Goal: Task Accomplishment & Management: Complete application form

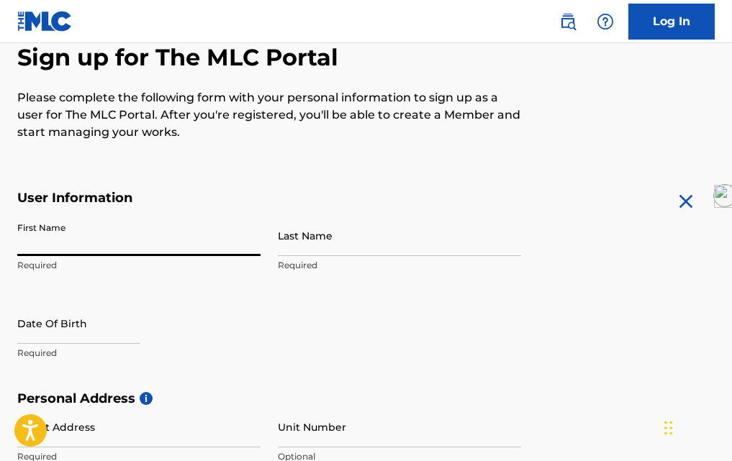
click at [100, 245] on input "First Name" at bounding box center [138, 235] width 243 height 41
click at [130, 130] on p "Please complete the following form with your personal information to sign up as…" at bounding box center [269, 115] width 504 height 52
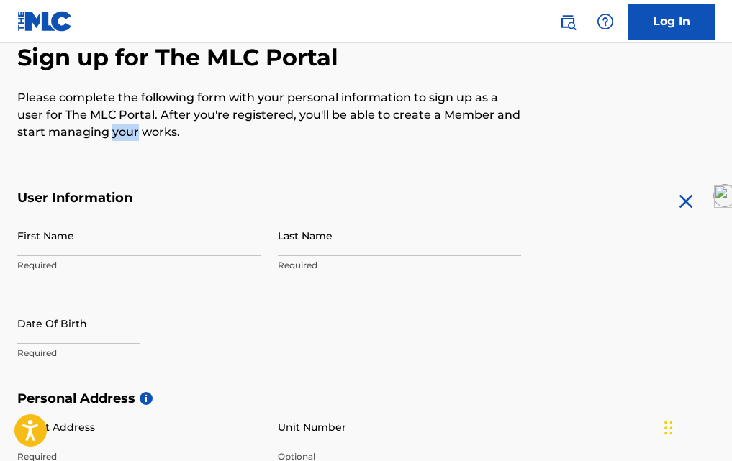
click at [130, 130] on p "Please complete the following form with your personal information to sign up as…" at bounding box center [269, 115] width 504 height 52
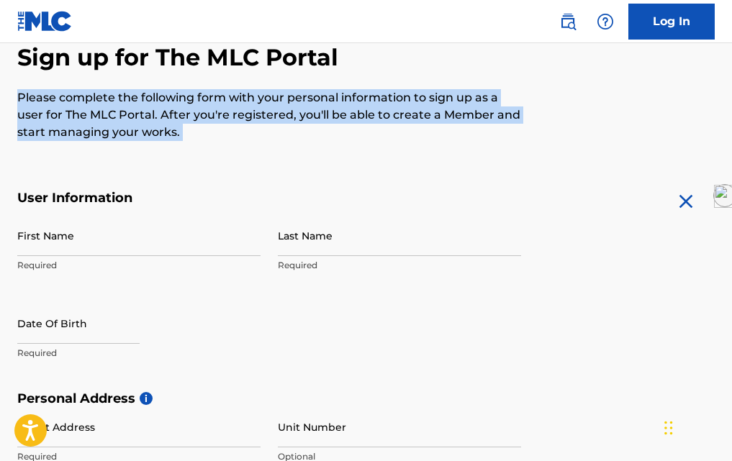
click at [130, 130] on p "Please complete the following form with your personal information to sign up as…" at bounding box center [269, 115] width 504 height 52
copy p "Please complete the following form with your personal information to sign up as…"
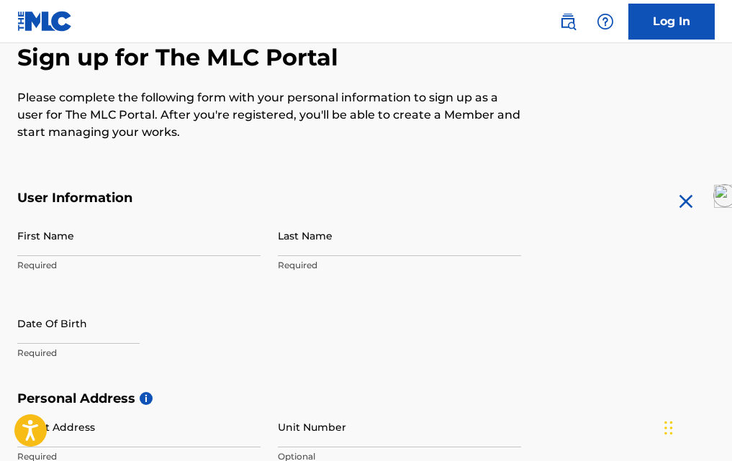
click at [73, 253] on input "First Name" at bounding box center [138, 235] width 243 height 41
type input "[PERSON_NAME]"
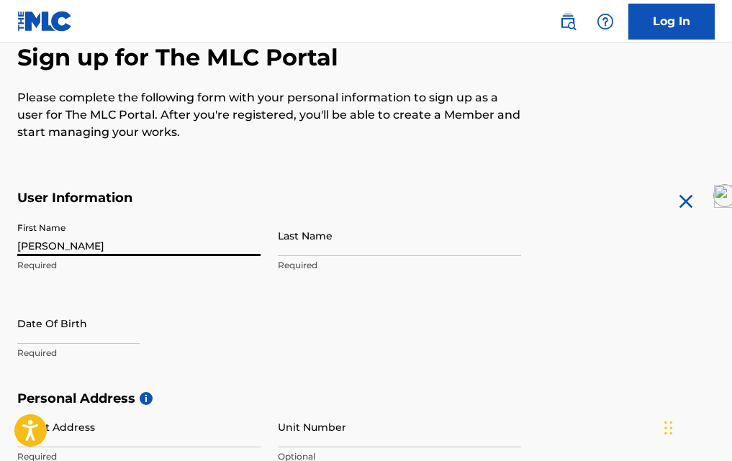
type input "Leguia"
type input "Jr antofagasta 2136"
type input "San [PERSON_NAME]"
type input "[GEOGRAPHIC_DATA]"
type input "Municipalidad Metropolitana de [GEOGRAPHIC_DATA]"
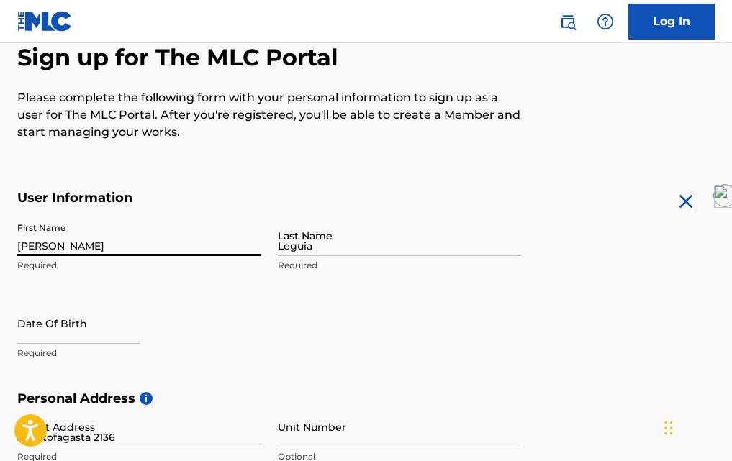
type input "03500"
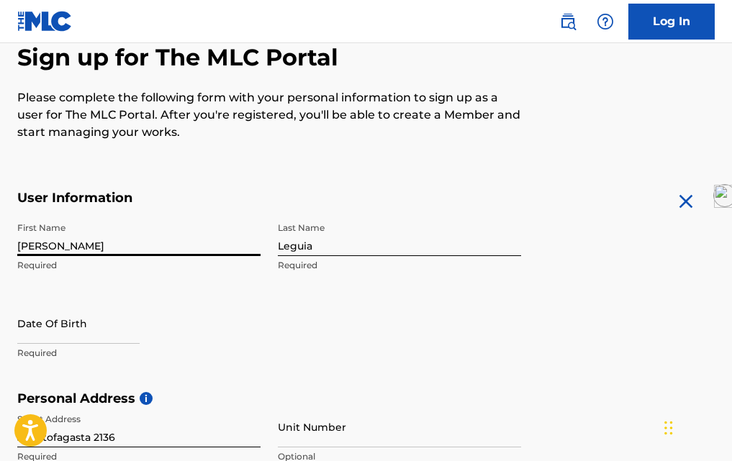
scroll to position [232, 0]
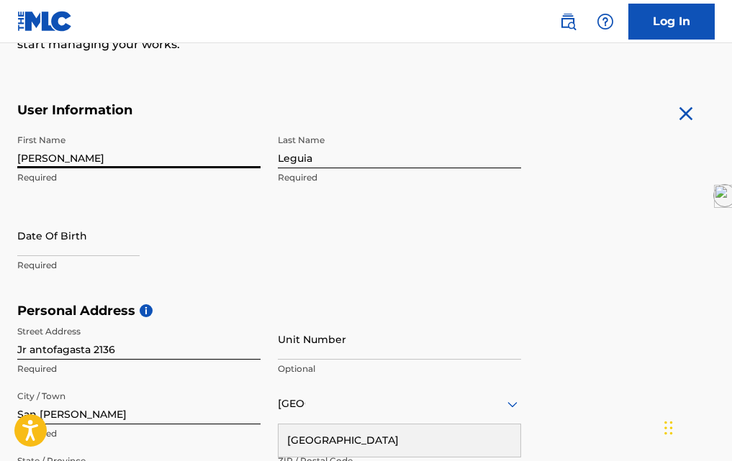
click at [75, 244] on input "text" at bounding box center [78, 235] width 122 height 41
select select "7"
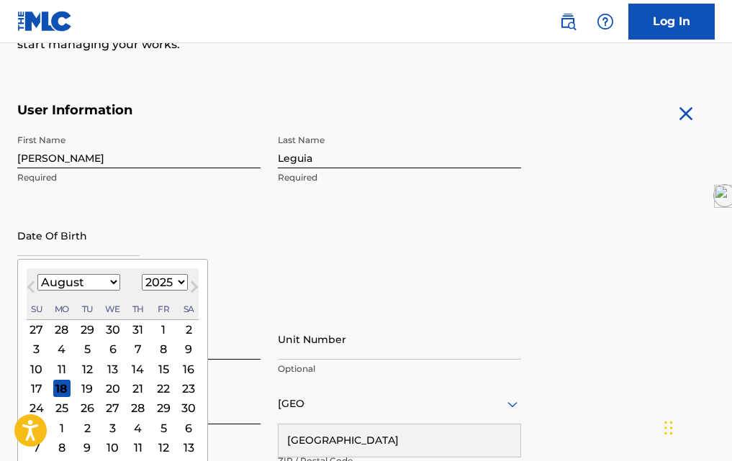
click at [167, 284] on select "1899 1900 1901 1902 1903 1904 1905 1906 1907 1908 1909 1910 1911 1912 1913 1914…" at bounding box center [165, 282] width 46 height 17
select select "1979"
click at [142, 277] on select "1899 1900 1901 1902 1903 1904 1905 1906 1907 1908 1909 1910 1911 1912 1913 1914…" at bounding box center [165, 282] width 46 height 17
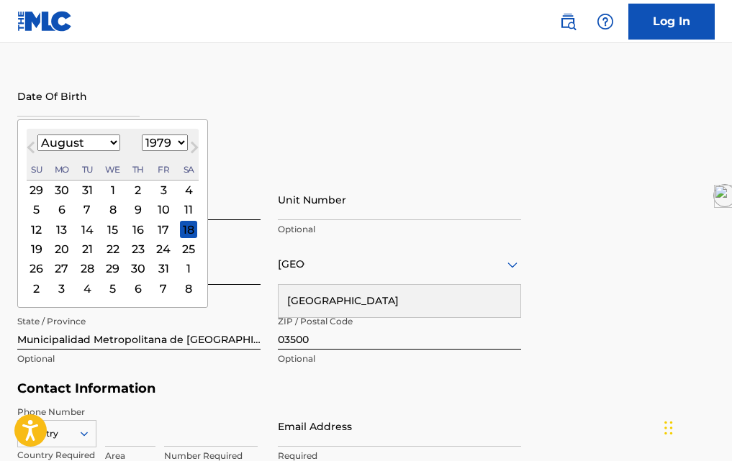
scroll to position [376, 0]
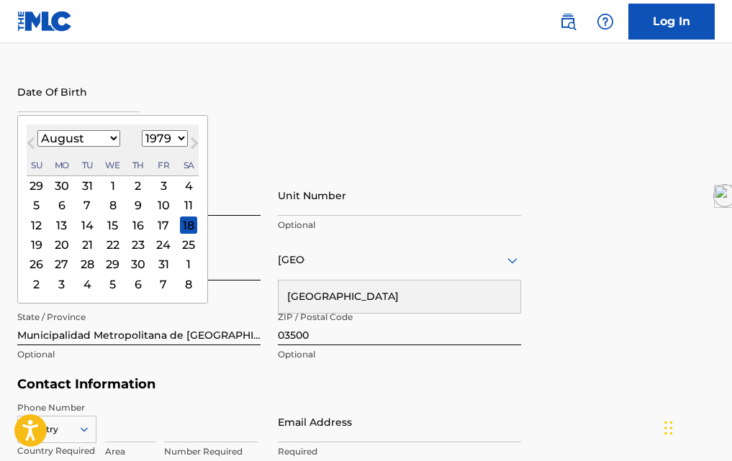
click at [65, 249] on div "20" at bounding box center [61, 244] width 17 height 17
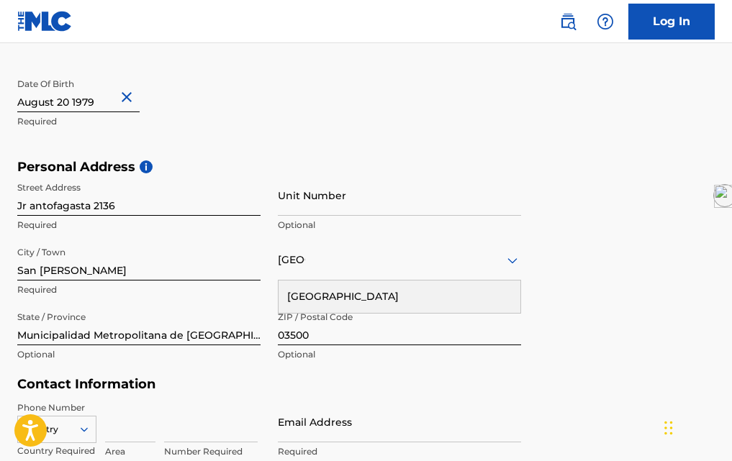
click at [57, 104] on input "text" at bounding box center [78, 91] width 122 height 41
select select "7"
select select "1979"
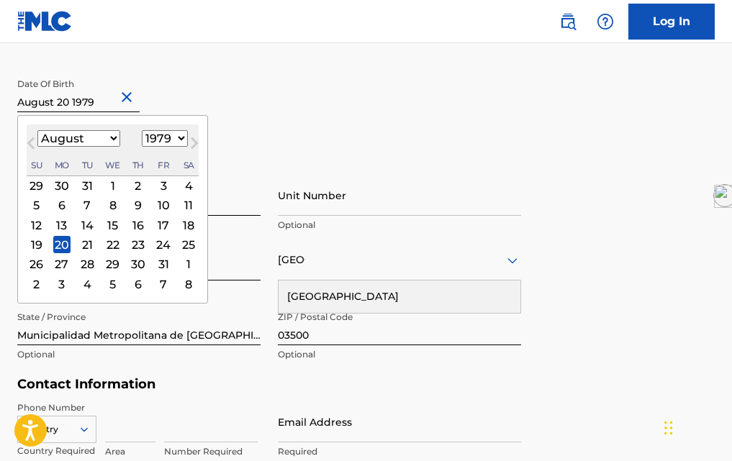
click at [114, 135] on select "January February March April May June July August September October November De…" at bounding box center [78, 138] width 83 height 17
select select "9"
click at [37, 133] on select "January February March April May June July August September October November De…" at bounding box center [78, 138] width 83 height 17
click at [184, 233] on div "20" at bounding box center [188, 225] width 17 height 17
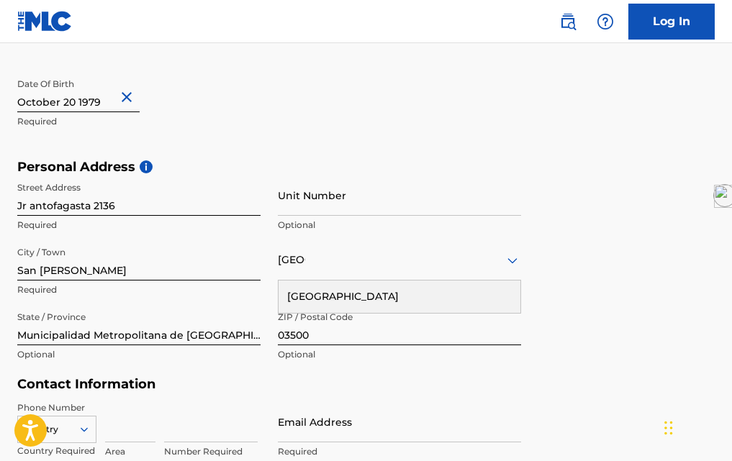
scroll to position [448, 0]
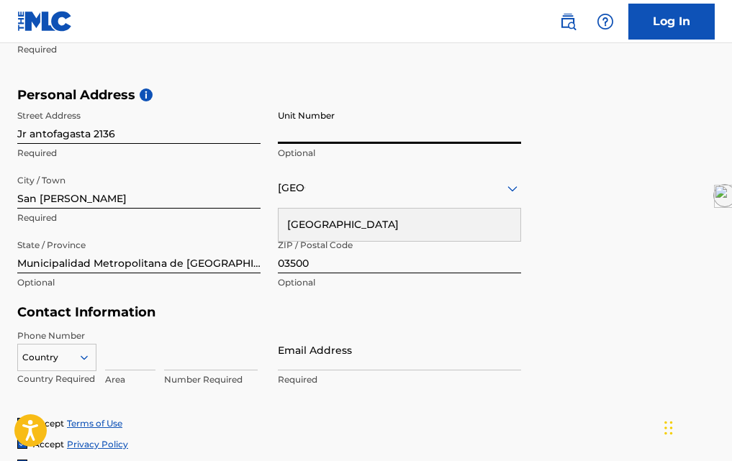
click at [417, 130] on input "Unit Number" at bounding box center [399, 123] width 243 height 41
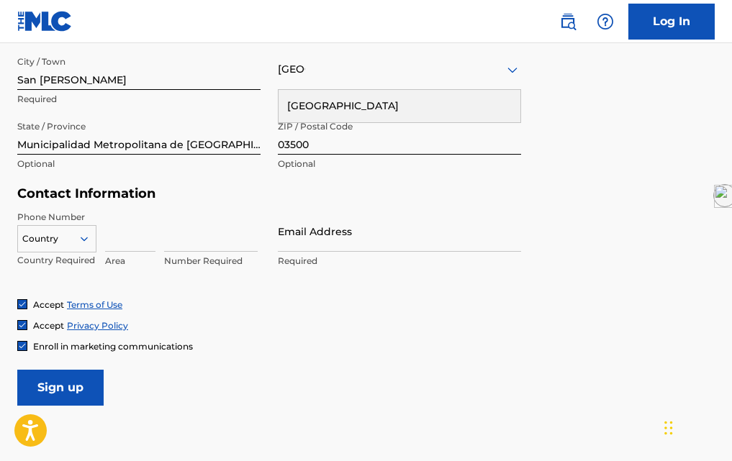
scroll to position [592, 0]
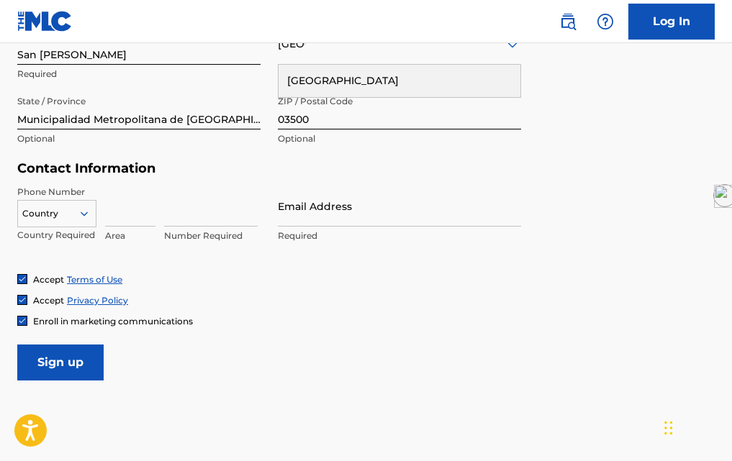
click at [83, 220] on icon at bounding box center [84, 213] width 13 height 13
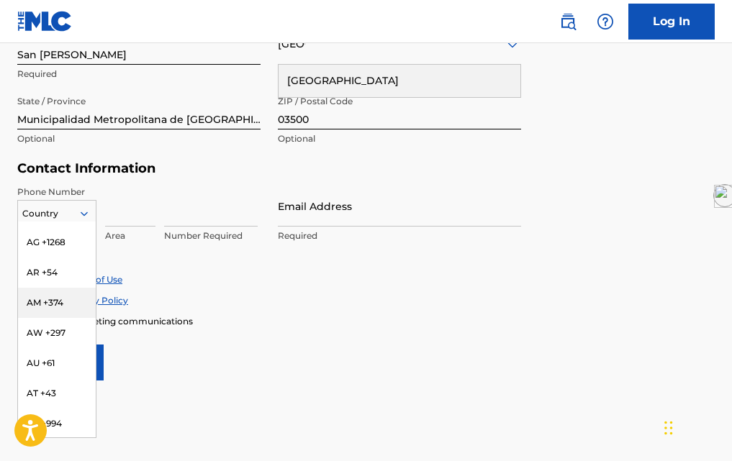
scroll to position [216, 0]
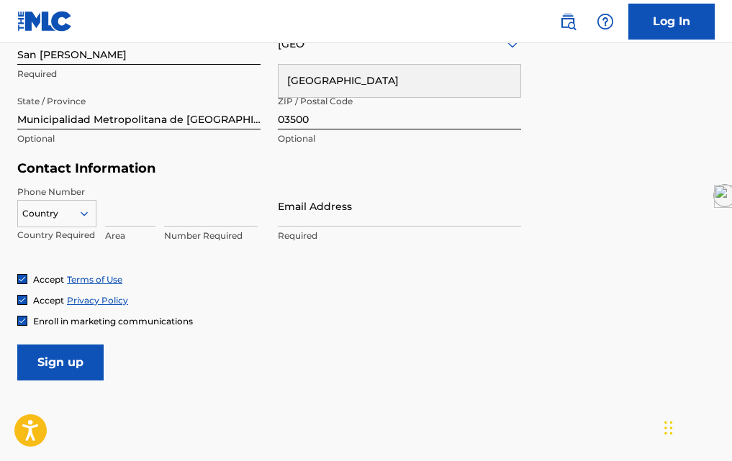
click at [122, 202] on input at bounding box center [130, 206] width 50 height 41
click at [78, 220] on icon at bounding box center [84, 213] width 13 height 13
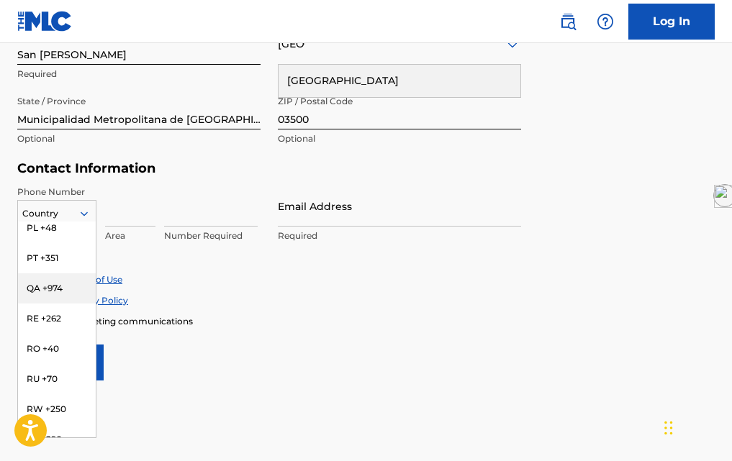
scroll to position [4678, 0]
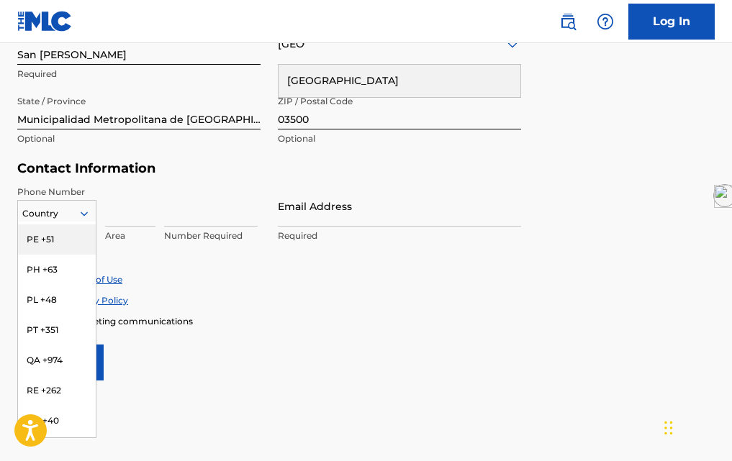
click at [54, 255] on div "PE +51" at bounding box center [57, 240] width 78 height 30
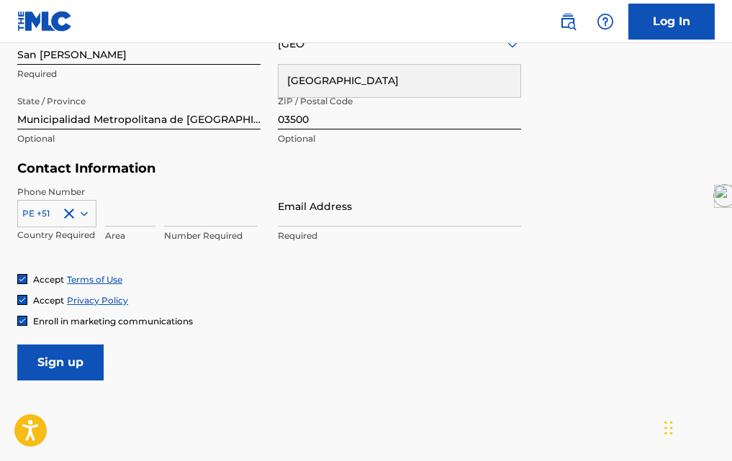
click at [136, 208] on input at bounding box center [130, 206] width 50 height 41
type input "918"
type input "51"
type input "512995"
type input "[EMAIL_ADDRESS][DOMAIN_NAME]"
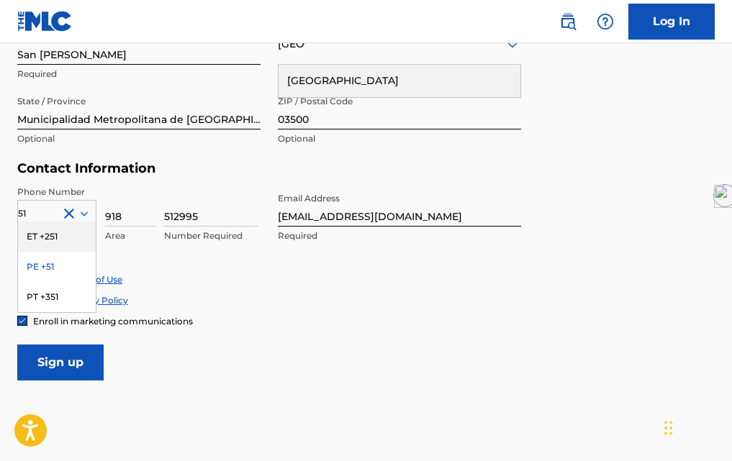
click at [206, 190] on input "512995" at bounding box center [211, 206] width 94 height 41
click at [220, 161] on div "Personal Address i Street Address Jr antofagasta 2136 Required Unit Number Opti…" at bounding box center [365, 52] width 697 height 218
click at [53, 269] on div "PE +51" at bounding box center [57, 267] width 78 height 30
click at [152, 268] on div "Phone Number PE +51 Country Required 918 Area 512995 Number Required Email Addr…" at bounding box center [269, 230] width 504 height 88
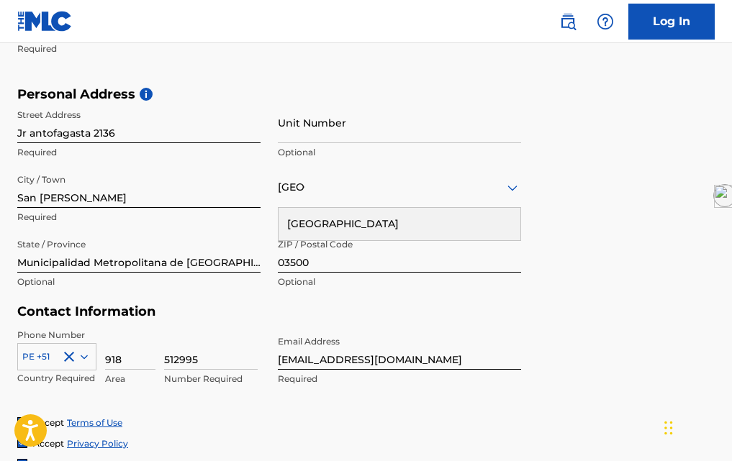
scroll to position [520, 0]
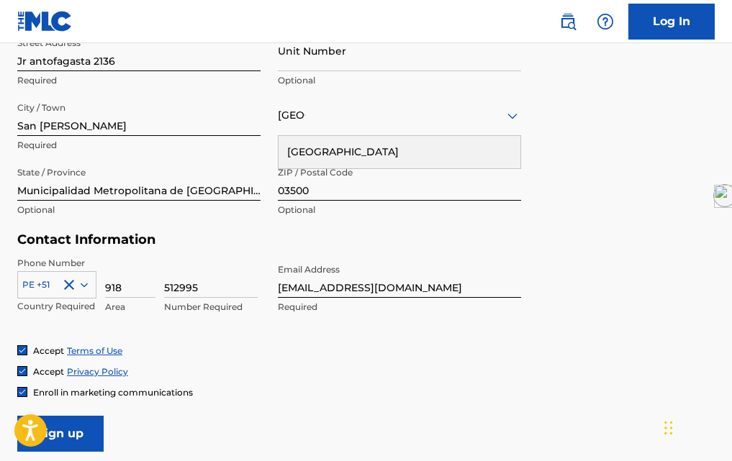
click at [125, 289] on input "918" at bounding box center [130, 277] width 50 height 41
click at [122, 291] on input "918" at bounding box center [130, 277] width 50 height 41
click at [96, 334] on div "Phone Number PE +51 Country Required 918 Area 512995 Number Required Email Addr…" at bounding box center [269, 301] width 504 height 88
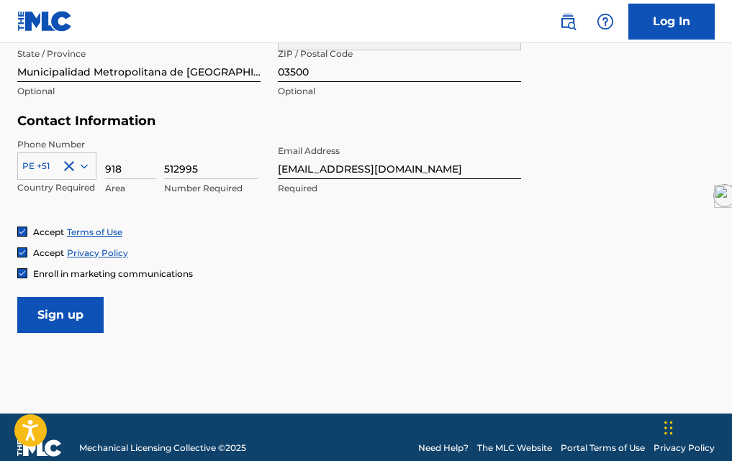
scroll to position [664, 0]
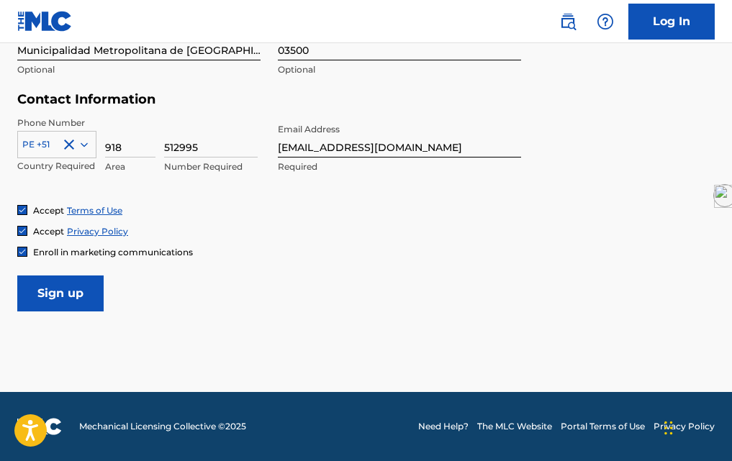
click at [126, 155] on input "918" at bounding box center [130, 137] width 50 height 41
type input "9"
type input "918512995"
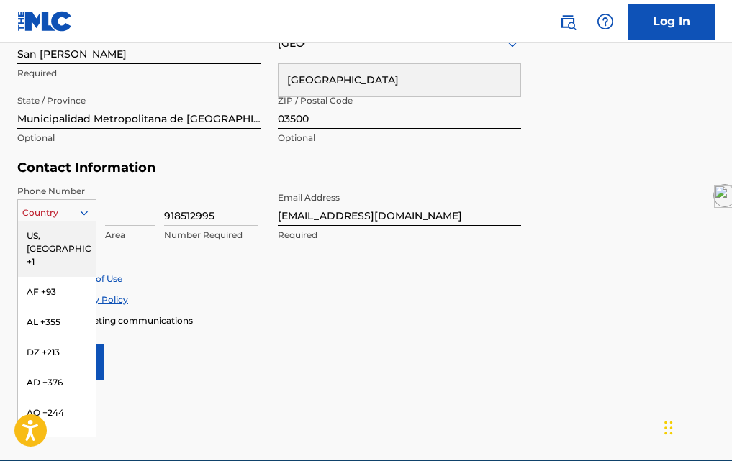
click at [89, 214] on icon at bounding box center [84, 213] width 13 height 13
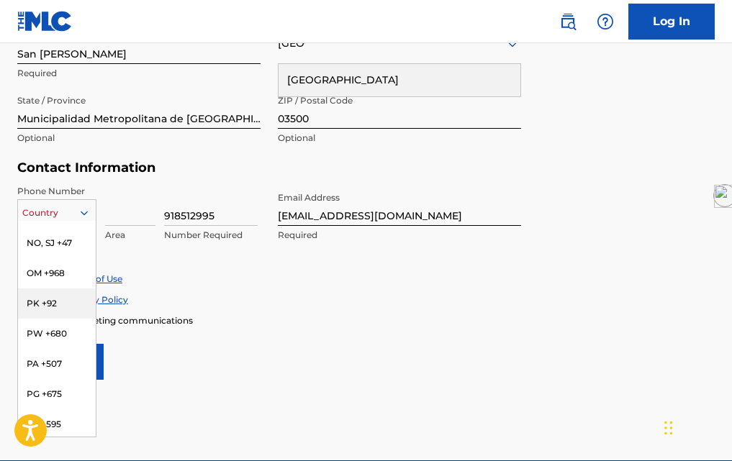
scroll to position [4606, 0]
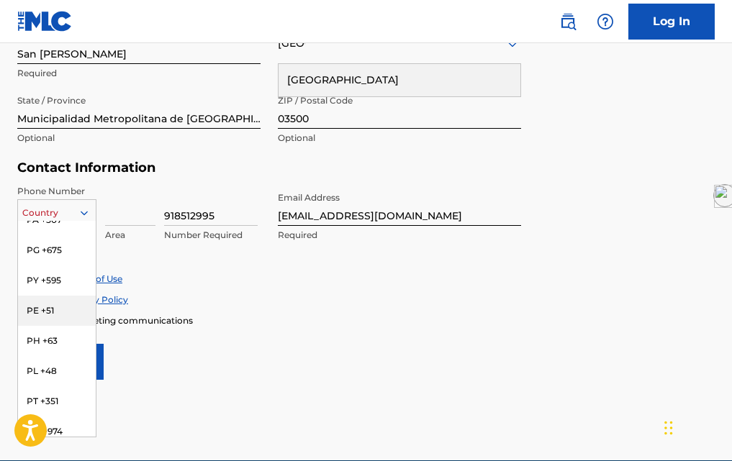
click at [57, 315] on div "PE +51" at bounding box center [57, 311] width 78 height 30
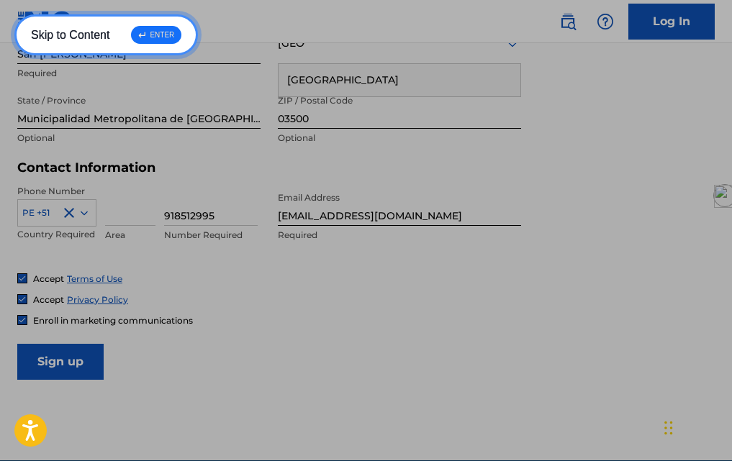
click at [158, 36] on div "↵ ENTER" at bounding box center [156, 35] width 50 height 18
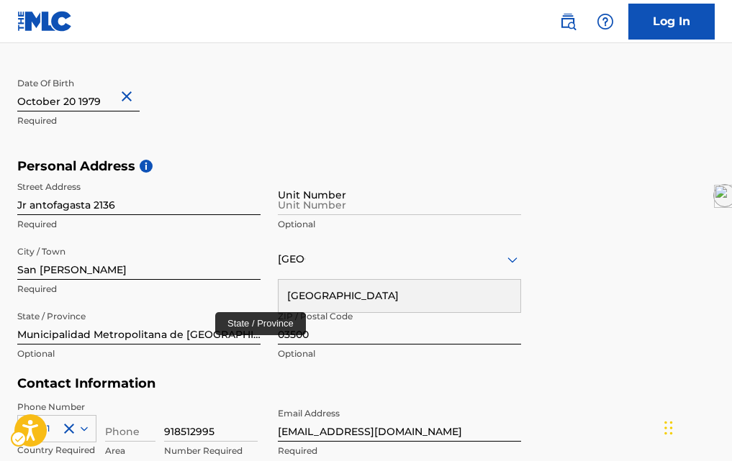
scroll to position [448, 0]
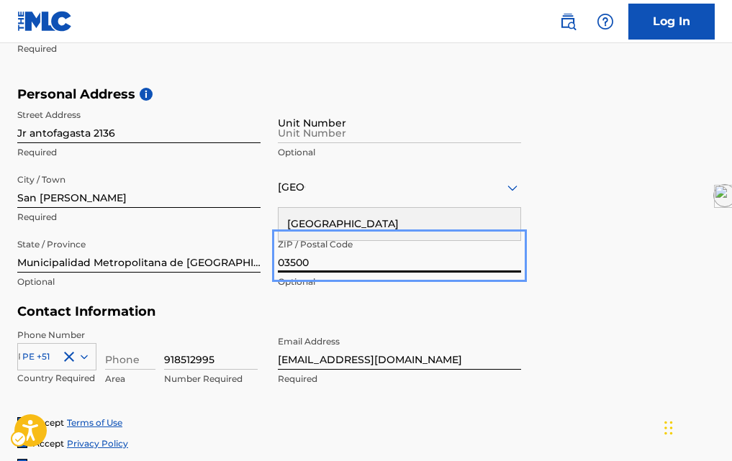
drag, startPoint x: 320, startPoint y: 265, endPoint x: 276, endPoint y: 267, distance: 44.7
click at [276, 267] on div "Street Address Jr antofagasta 2136 Required Unit Number Optional City / Town [G…" at bounding box center [269, 199] width 504 height 194
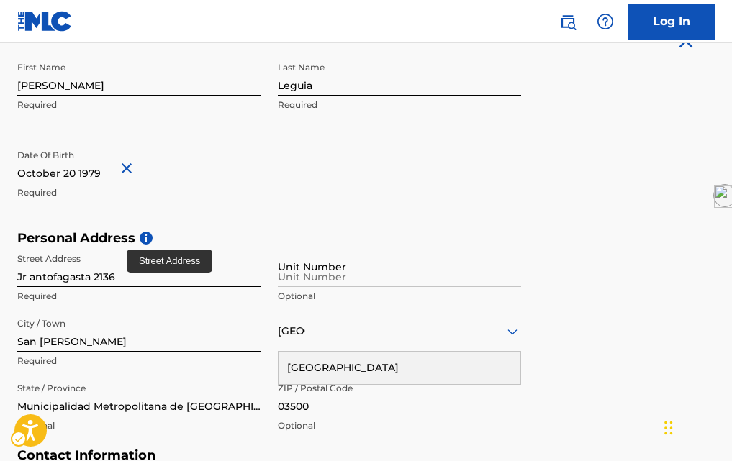
scroll to position [376, 0]
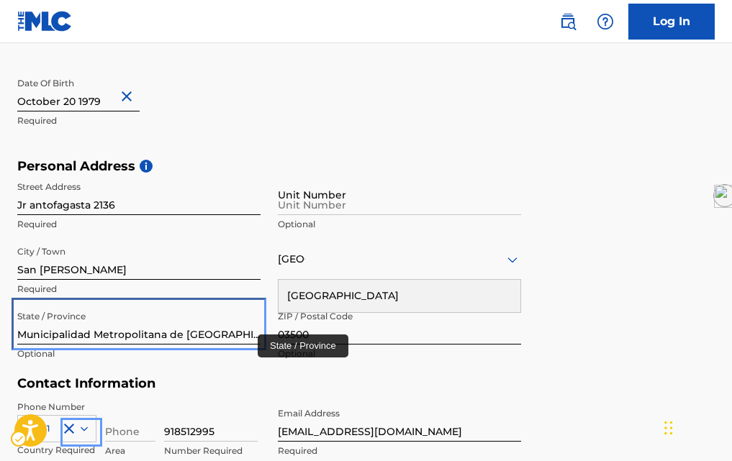
click at [180, 340] on input "Municipalidad Metropolitana de [GEOGRAPHIC_DATA]" at bounding box center [138, 324] width 243 height 41
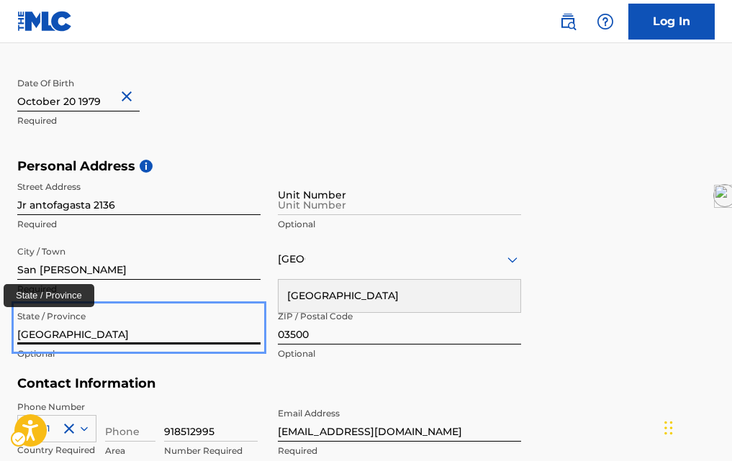
click at [18, 345] on input "[GEOGRAPHIC_DATA]" at bounding box center [138, 324] width 243 height 41
click at [20, 336] on input "[GEOGRAPHIC_DATA]" at bounding box center [138, 324] width 243 height 41
click at [49, 334] on input "[GEOGRAPHIC_DATA]" at bounding box center [138, 324] width 243 height 41
type input "[GEOGRAPHIC_DATA]"
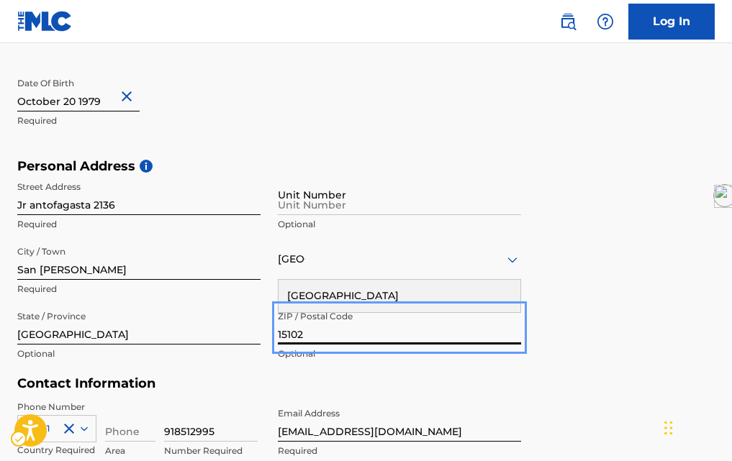
type input "15102"
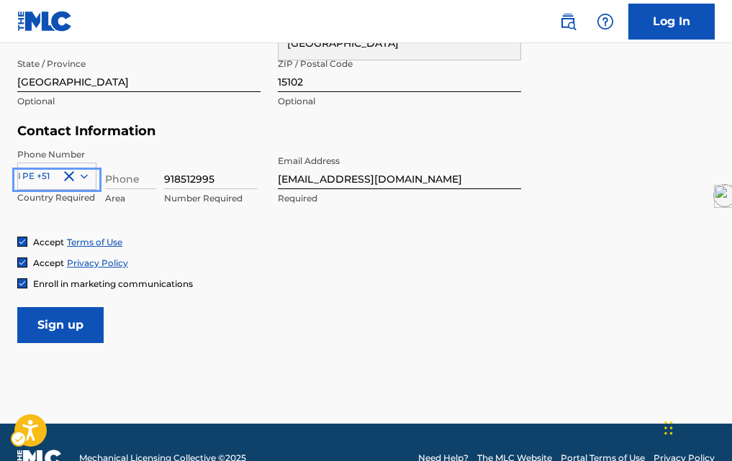
scroll to position [664, 0]
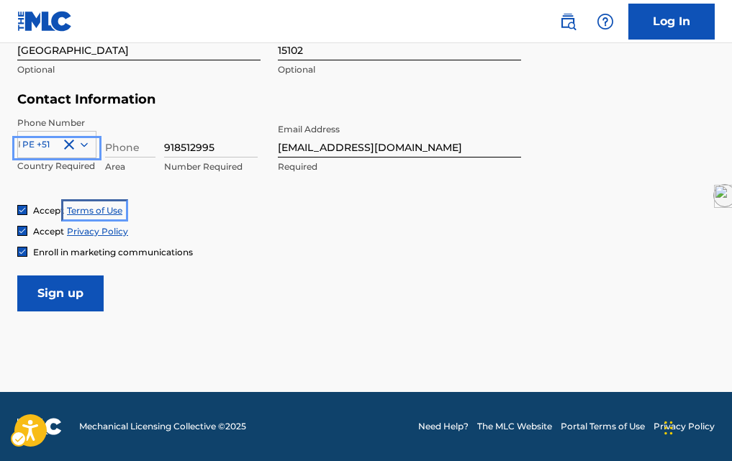
click at [107, 209] on link "Terms of Use | New Window" at bounding box center [94, 210] width 55 height 11
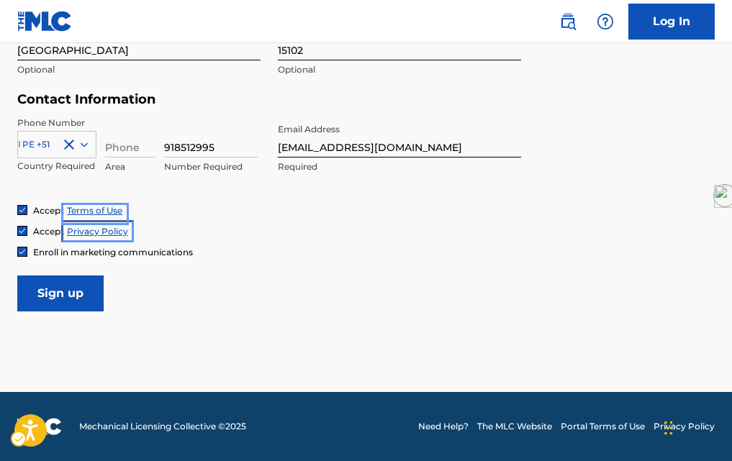
click at [109, 229] on link "Privacy Policy | New Window" at bounding box center [97, 231] width 61 height 11
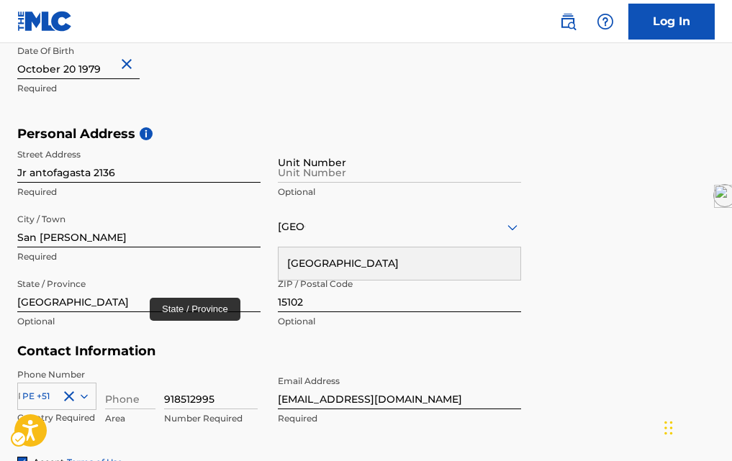
scroll to position [376, 0]
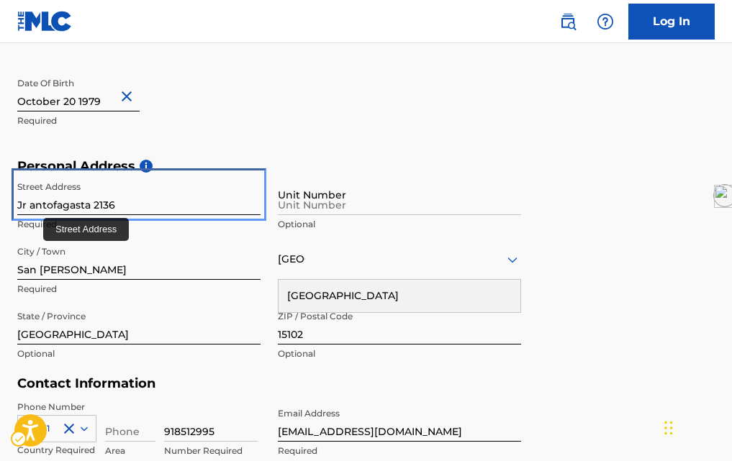
click at [32, 210] on input "Jr antofagasta 2136" at bounding box center [138, 194] width 243 height 41
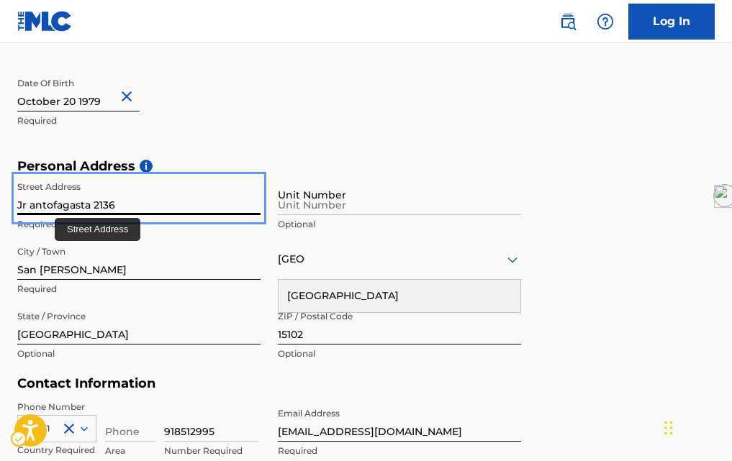
click at [42, 214] on input "Jr antofagasta 2136" at bounding box center [138, 194] width 243 height 41
click at [34, 212] on input "Jr antofagasta 2136" at bounding box center [138, 194] width 243 height 41
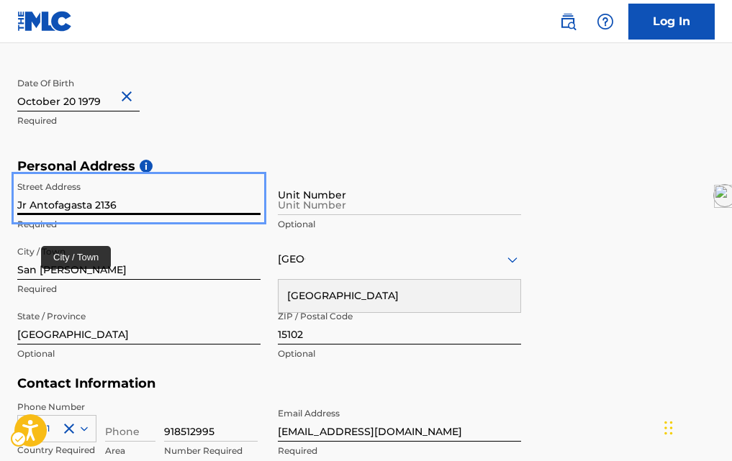
type input "Jr Antofagasta 2136"
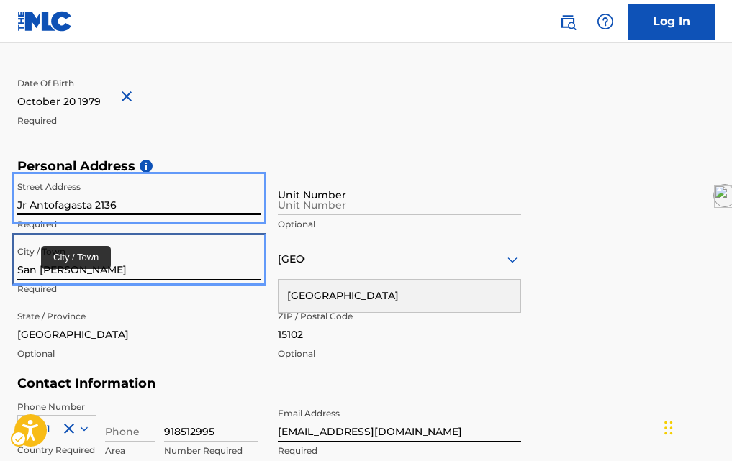
click at [139, 264] on input "San [PERSON_NAME]" at bounding box center [138, 259] width 243 height 41
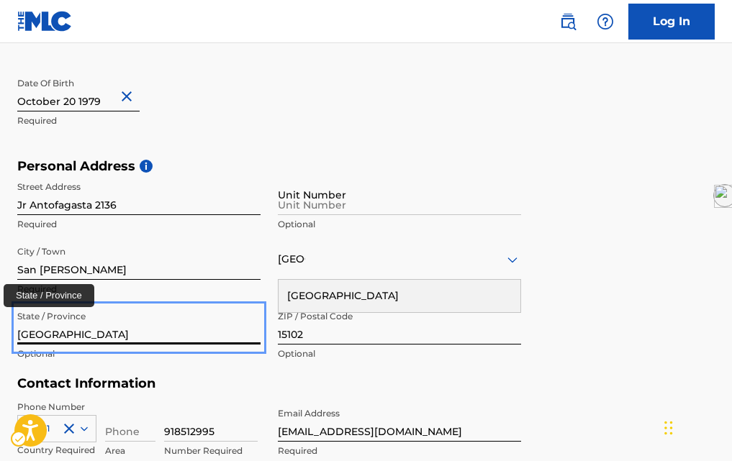
click at [240, 309] on input "[GEOGRAPHIC_DATA]" at bounding box center [138, 324] width 243 height 41
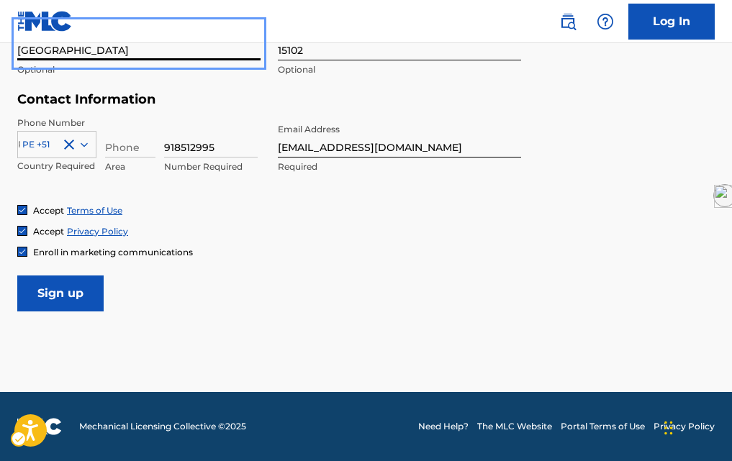
scroll to position [664, 0]
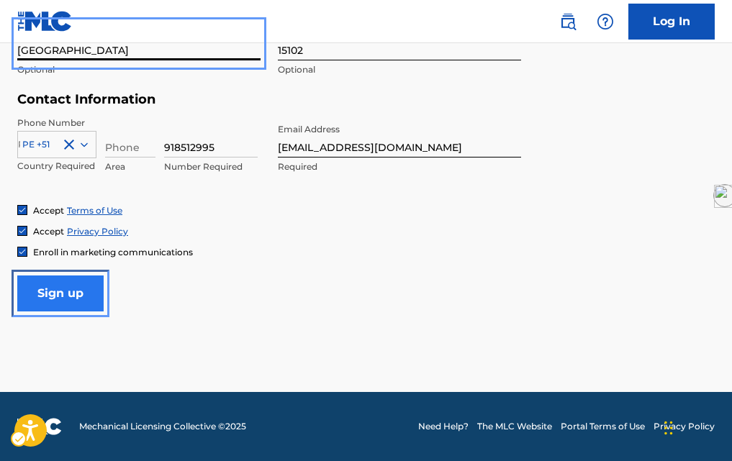
click at [81, 298] on input "Sign up" at bounding box center [60, 294] width 86 height 36
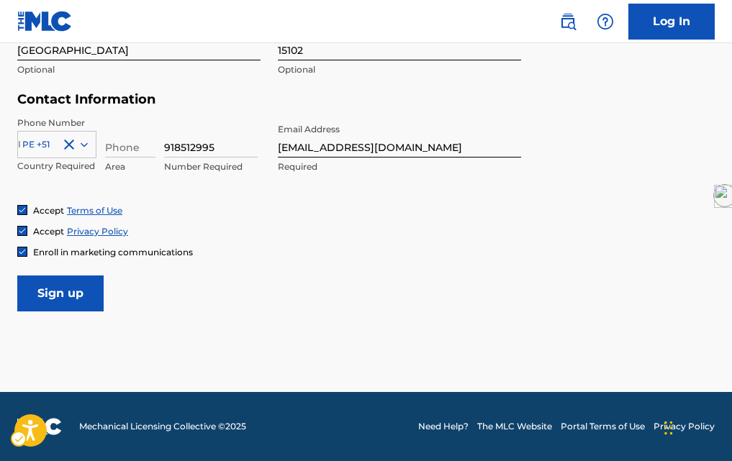
scroll to position [409, 0]
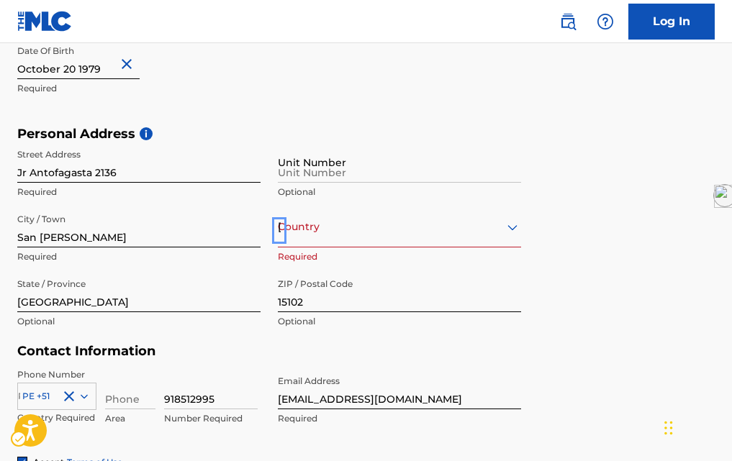
click at [460, 238] on div "Country [GEOGRAPHIC_DATA]" at bounding box center [399, 227] width 243 height 41
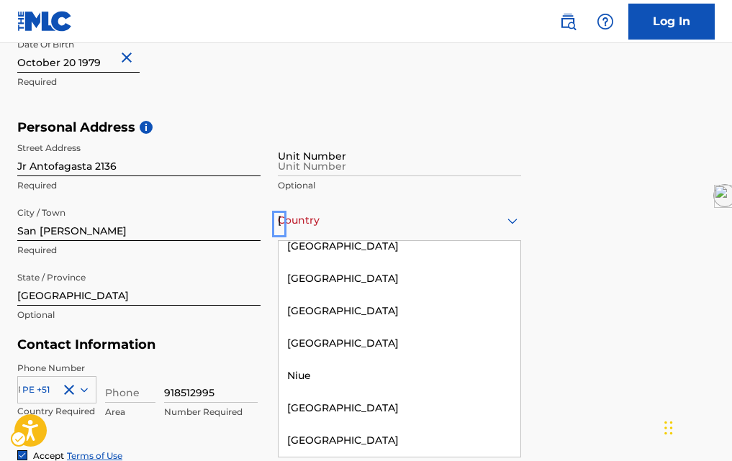
scroll to position [5020, 0]
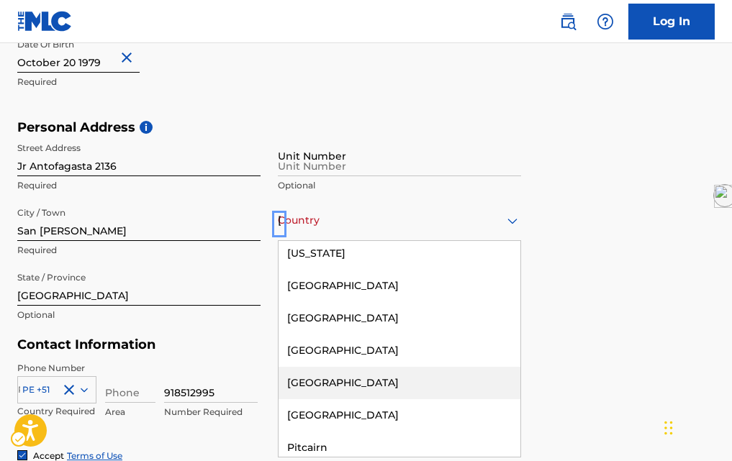
click at [353, 367] on div "[GEOGRAPHIC_DATA]" at bounding box center [400, 383] width 242 height 32
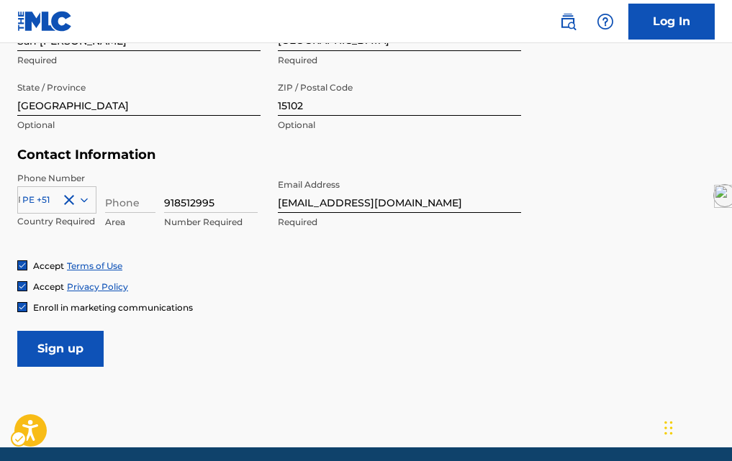
scroll to position [631, 0]
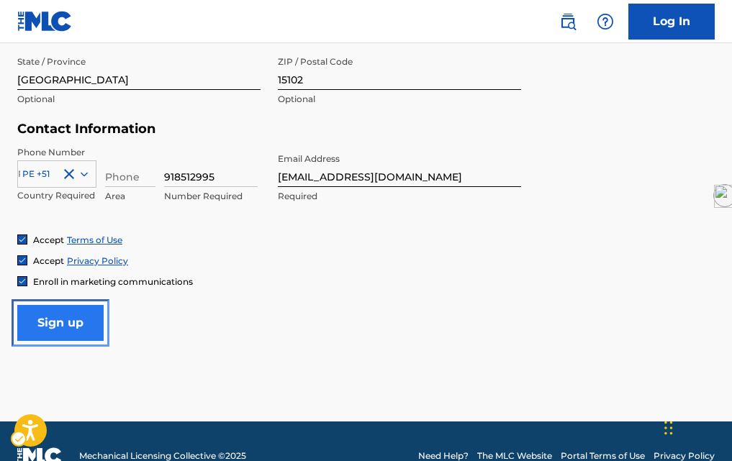
click at [94, 335] on input "Sign up" at bounding box center [60, 323] width 86 height 36
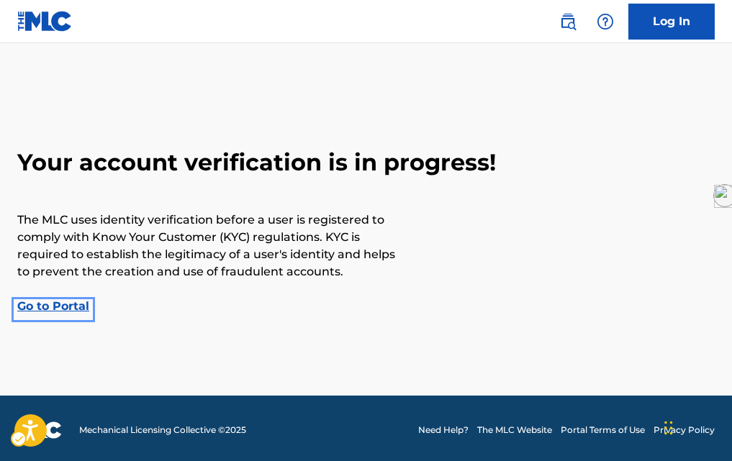
click at [75, 311] on link "Go to Portal | Redirects to homepage" at bounding box center [53, 306] width 72 height 14
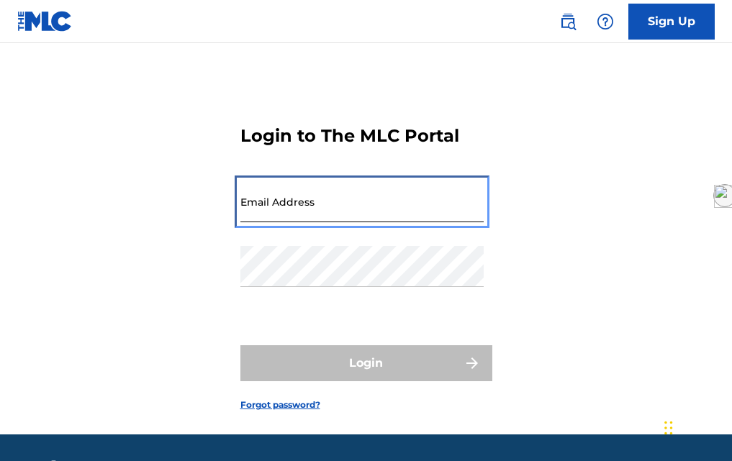
click at [292, 222] on input "Email Address" at bounding box center [361, 201] width 243 height 41
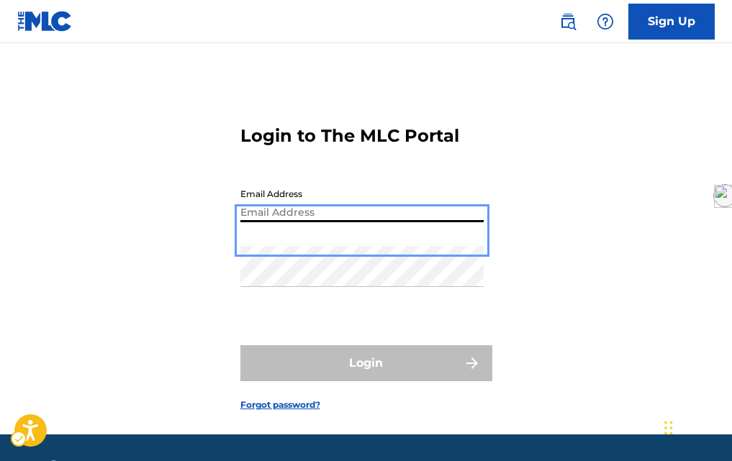
type input "[EMAIL_ADDRESS][DOMAIN_NAME]"
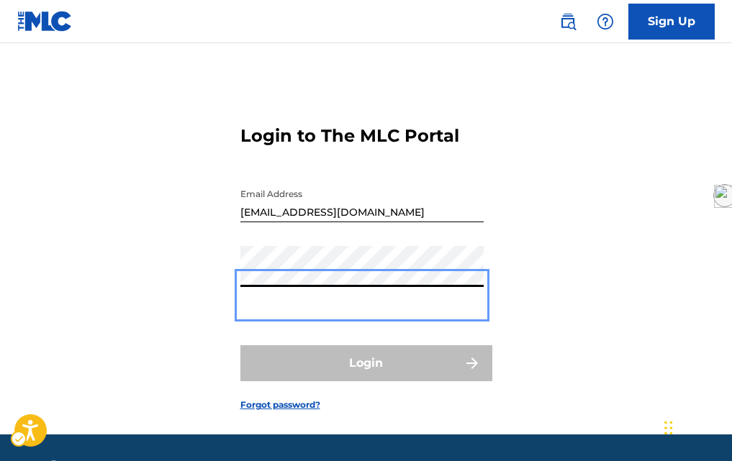
click at [196, 288] on div "Login to The MLC Portal Email Address [EMAIL_ADDRESS][DOMAIN_NAME] Password Log…" at bounding box center [366, 257] width 732 height 356
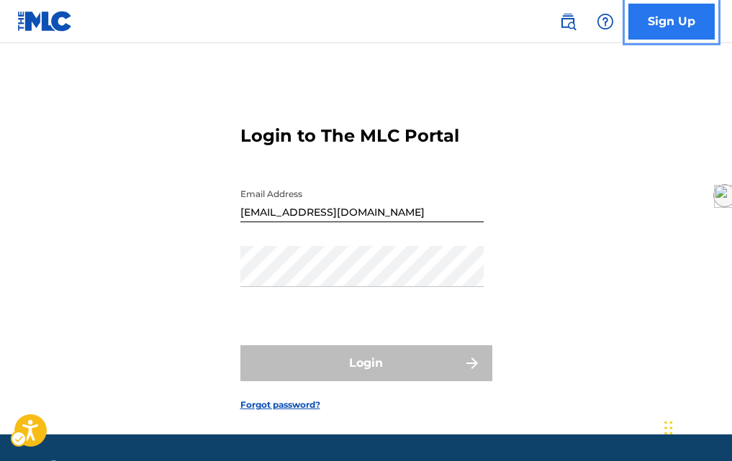
click at [679, 27] on link "Sign Up" at bounding box center [671, 22] width 86 height 36
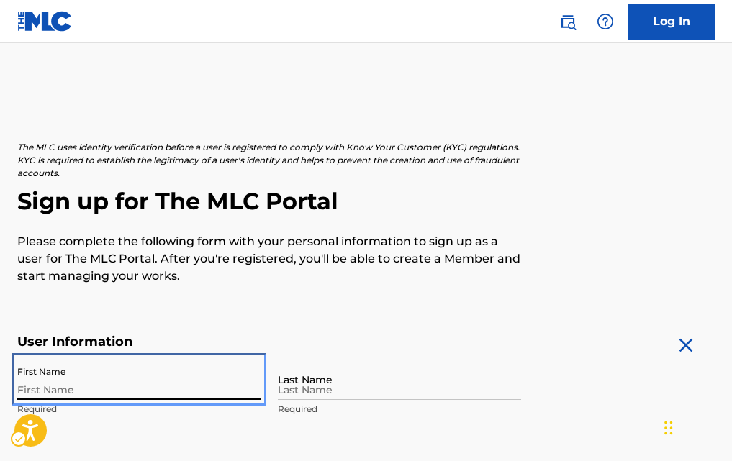
scroll to position [216, 0]
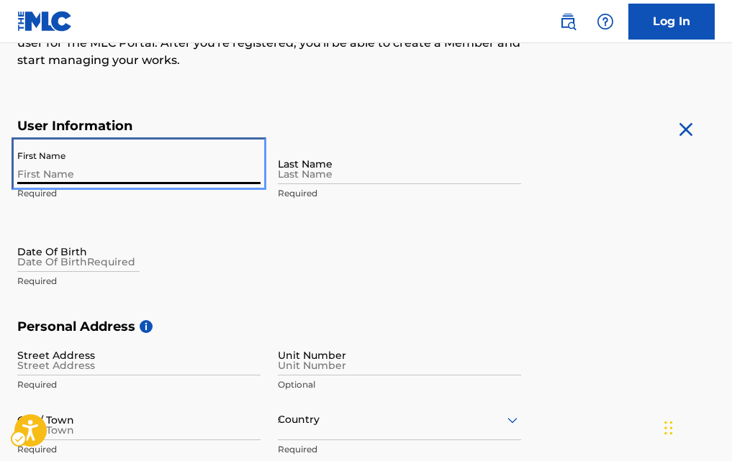
click at [105, 176] on input "First Name" at bounding box center [138, 163] width 243 height 41
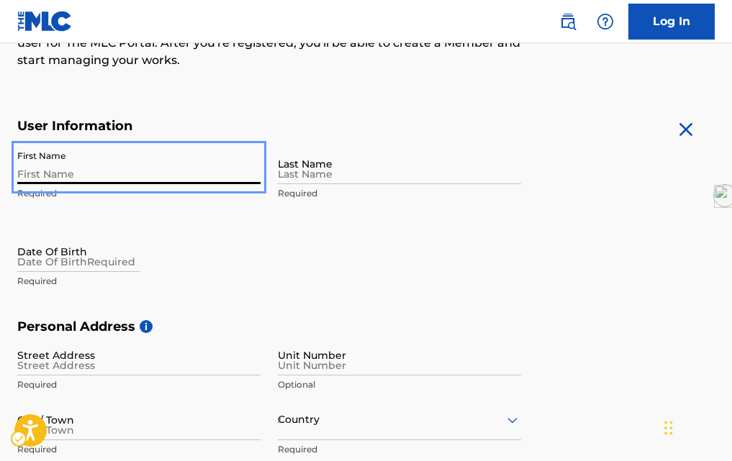
type input "[PERSON_NAME]"
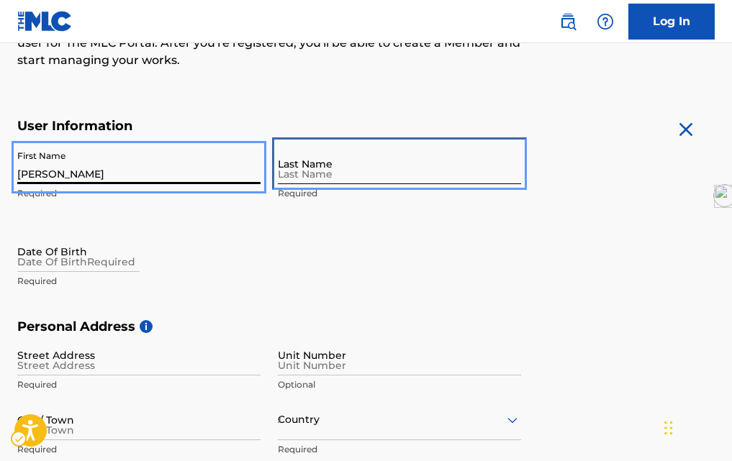
type input "Leguia"
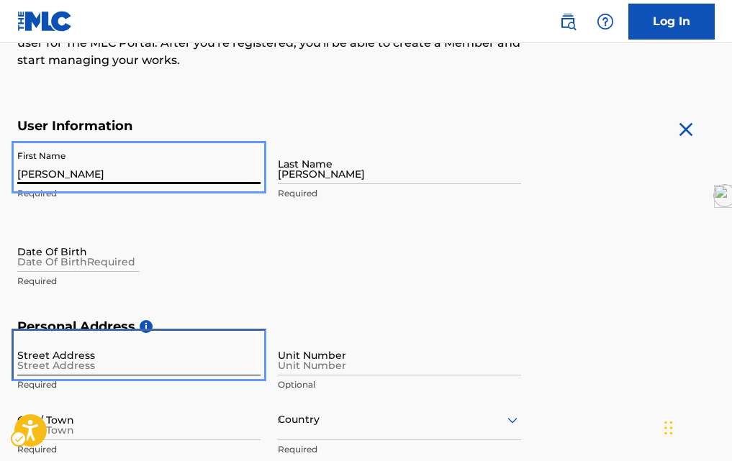
type input "Jr antofagasta 2136"
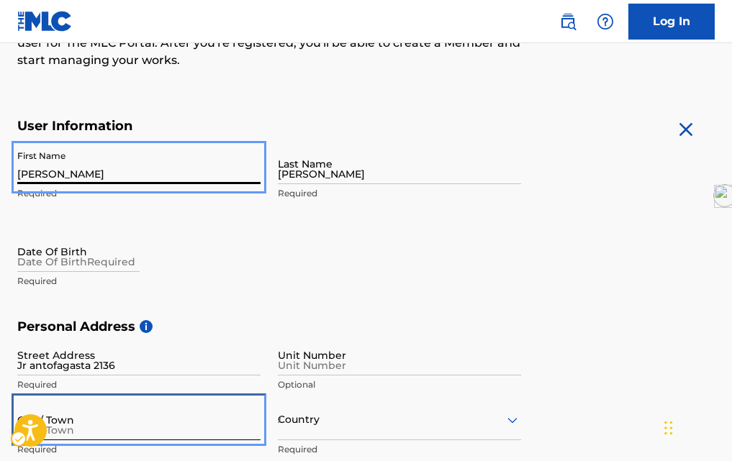
type input "San [PERSON_NAME]"
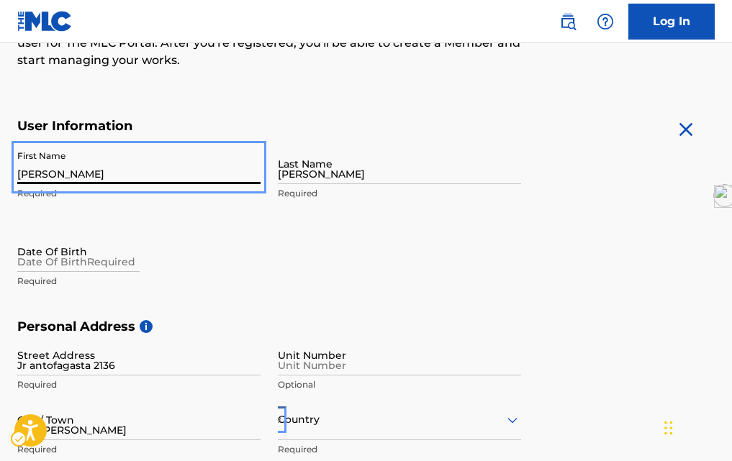
type input "[GEOGRAPHIC_DATA]"
type input "Municipalidad Metropolitana de [GEOGRAPHIC_DATA]"
type input "03500"
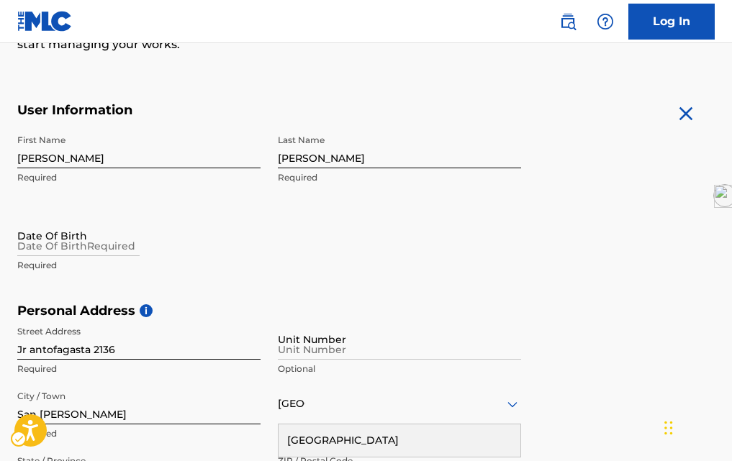
click at [266, 235] on div "First Name [PERSON_NAME] Required Last Name [PERSON_NAME] Required Date Of Birt…" at bounding box center [269, 215] width 504 height 176
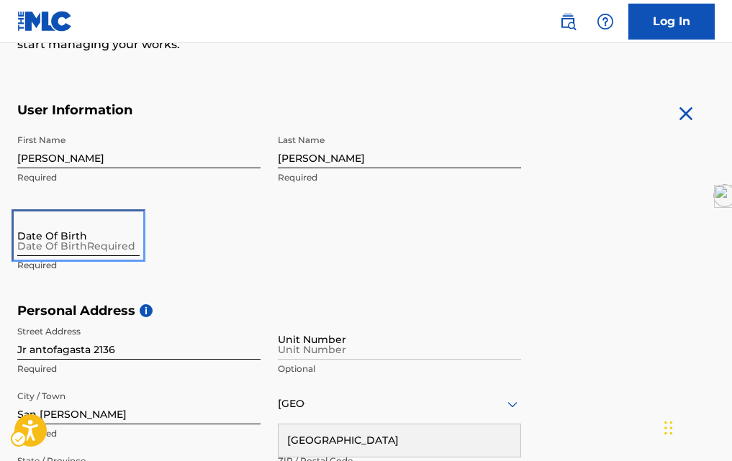
select select "7"
select select "2025"
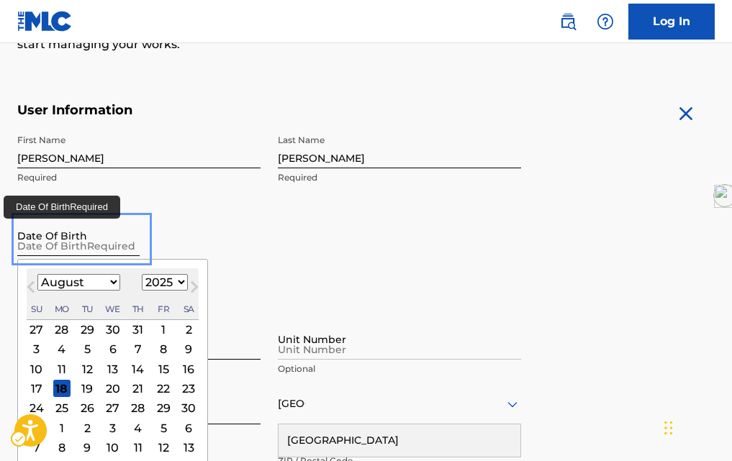
click at [105, 245] on input "Date Of BirthRequired" at bounding box center [78, 235] width 122 height 41
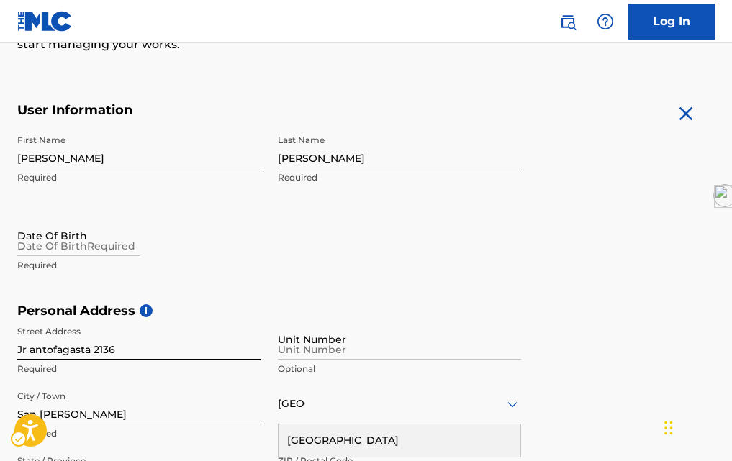
click at [258, 225] on div "Date Of Birth Required" at bounding box center [138, 247] width 243 height 65
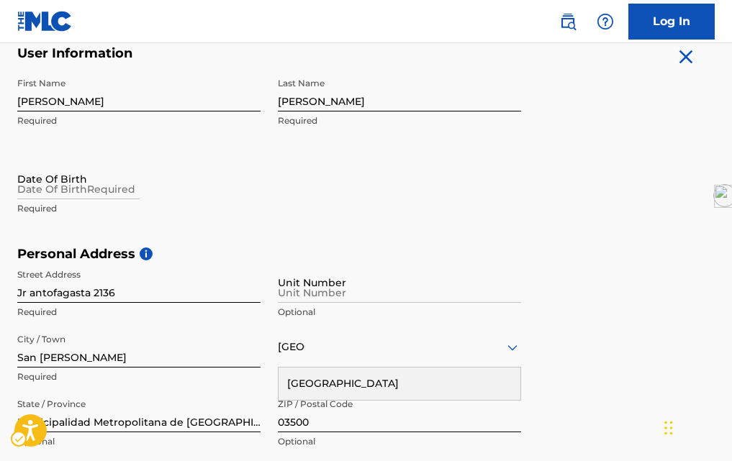
scroll to position [376, 0]
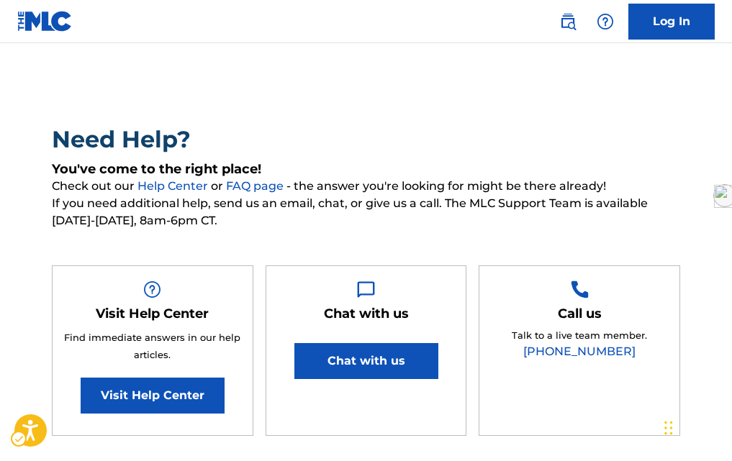
scroll to position [72, 0]
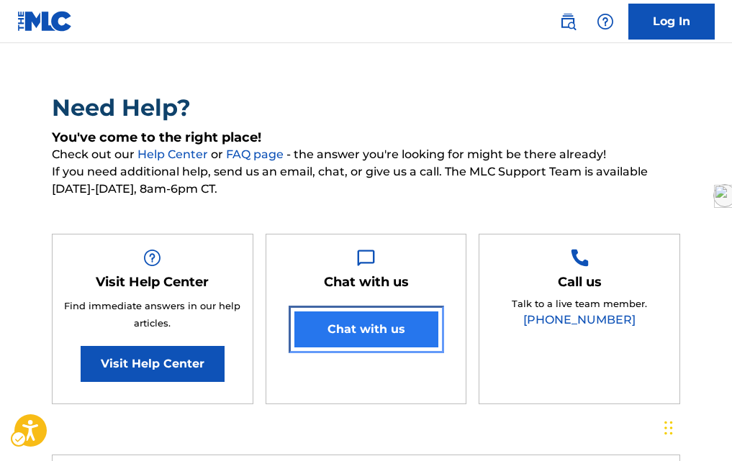
click at [354, 330] on button "Chat with us" at bounding box center [366, 330] width 144 height 36
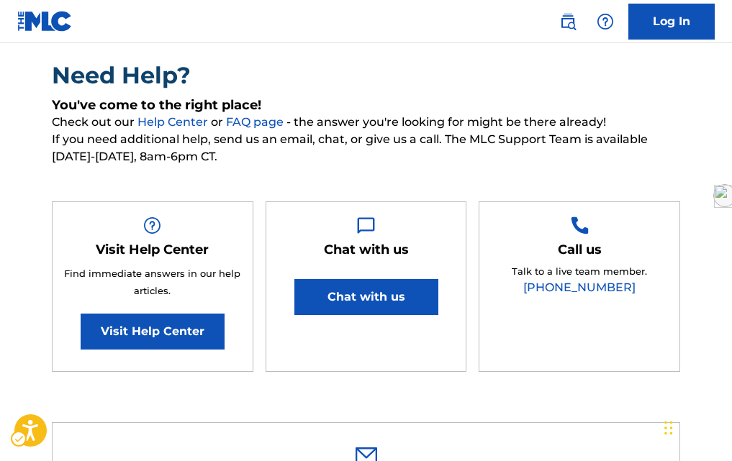
scroll to position [0, 0]
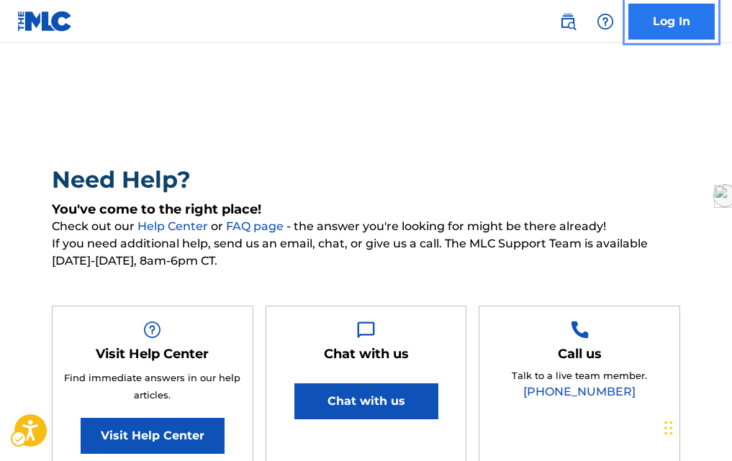
click at [665, 33] on link "Log In" at bounding box center [671, 22] width 86 height 36
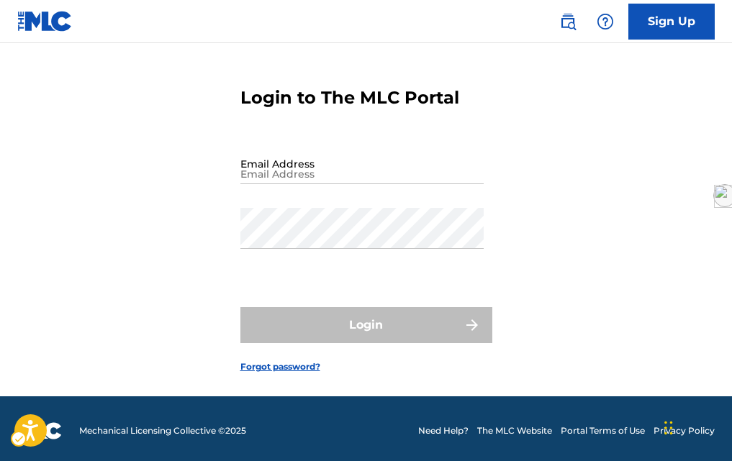
scroll to position [71, 0]
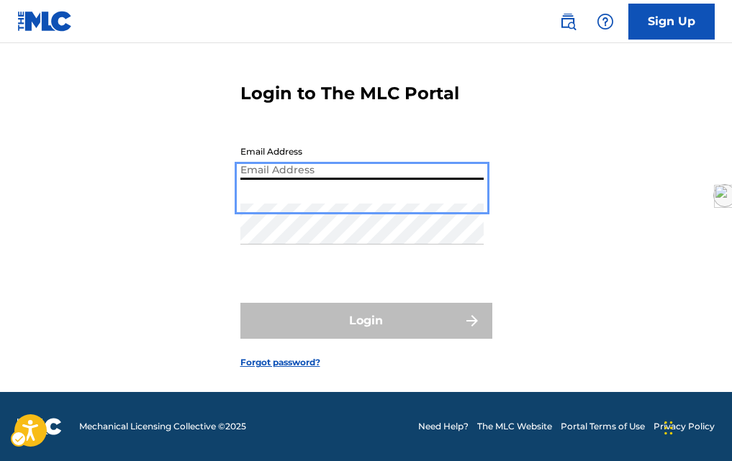
click at [340, 170] on input "Email Address" at bounding box center [361, 159] width 243 height 41
type input "[EMAIL_ADDRESS][DOMAIN_NAME]"
